Goal: Task Accomplishment & Management: Complete application form

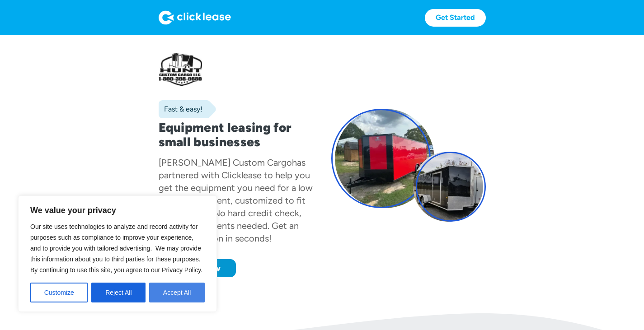
click at [171, 291] on button "Accept All" at bounding box center [177, 293] width 56 height 20
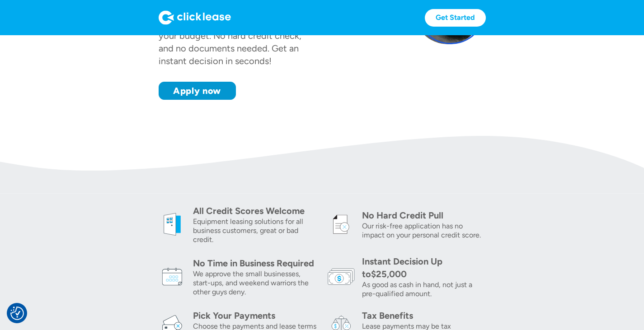
scroll to position [174, 0]
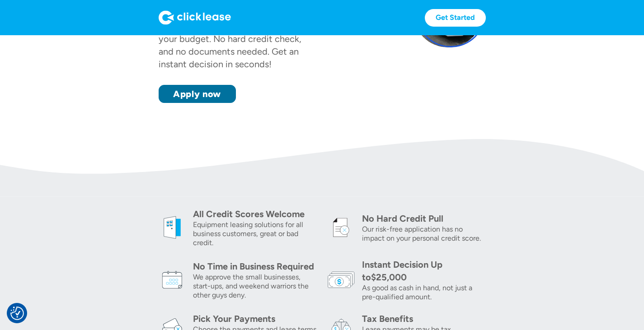
click at [192, 103] on link "Apply now" at bounding box center [197, 94] width 77 height 18
